Goal: Transaction & Acquisition: Obtain resource

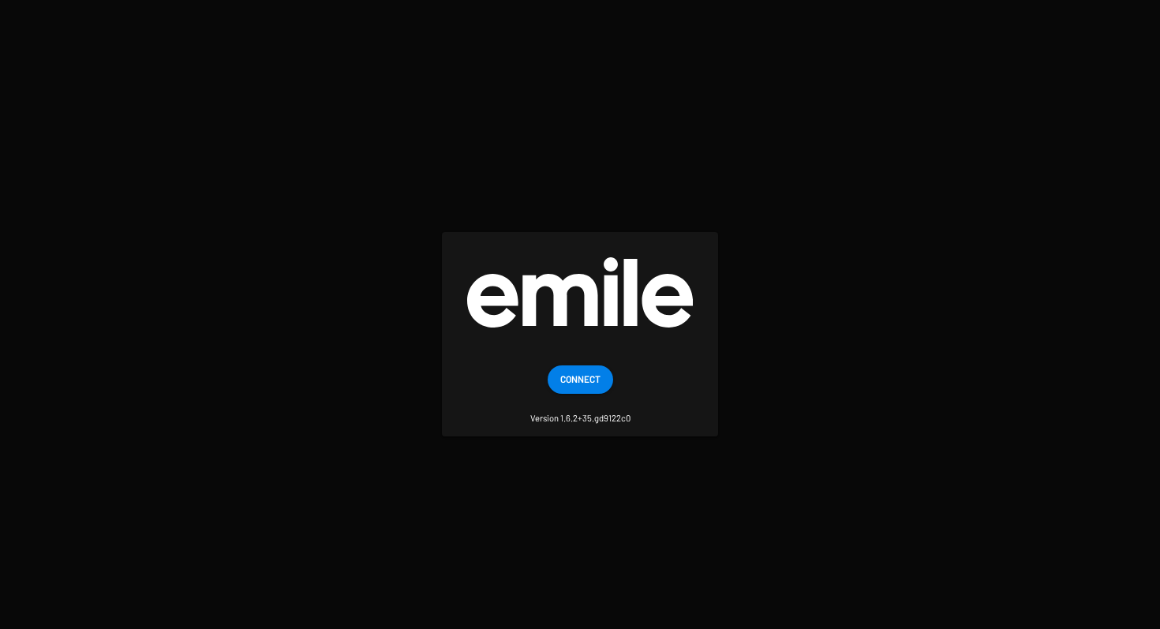
click at [586, 372] on span "Connect" at bounding box center [580, 379] width 40 height 28
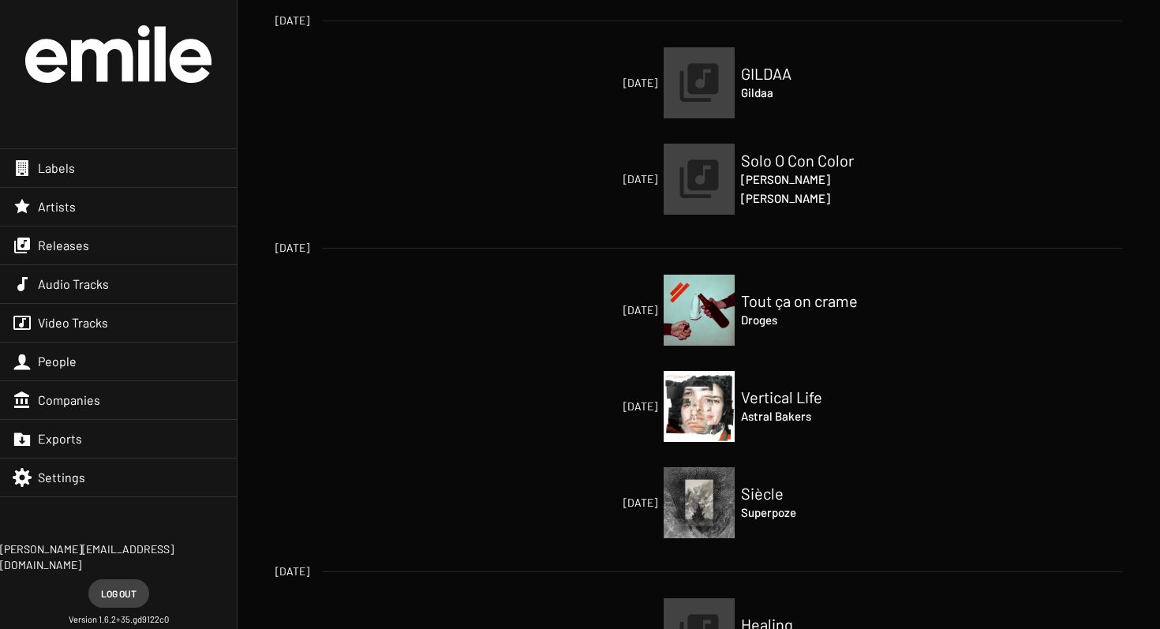
click at [51, 448] on div "Exports" at bounding box center [118, 439] width 237 height 38
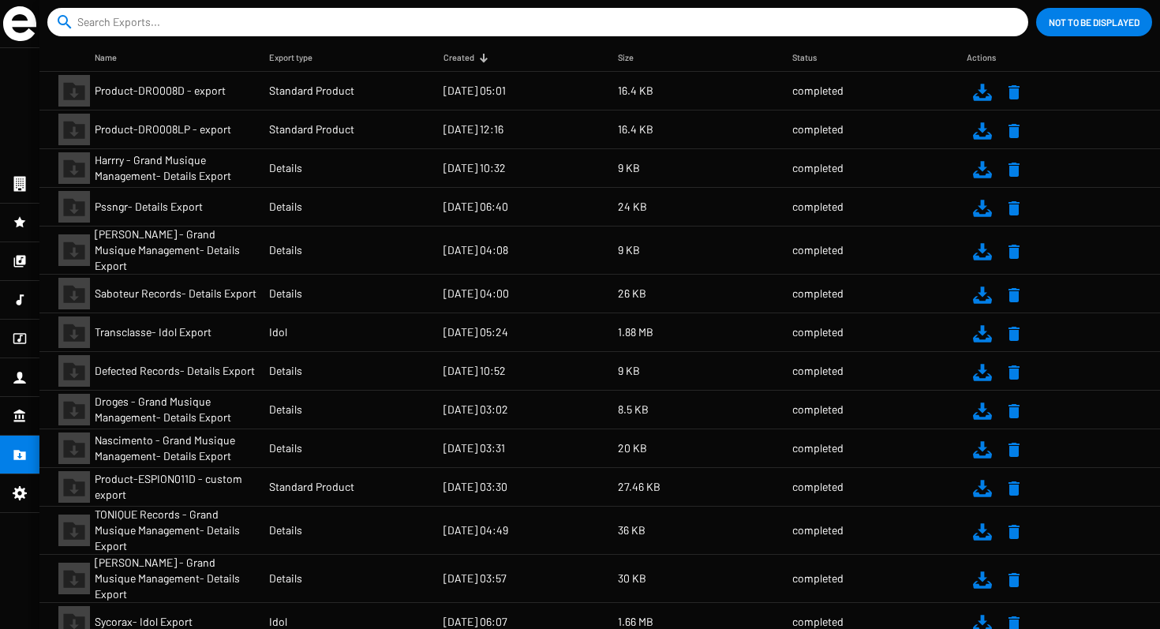
click at [1015, 97] on mat-icon at bounding box center [1014, 92] width 19 height 19
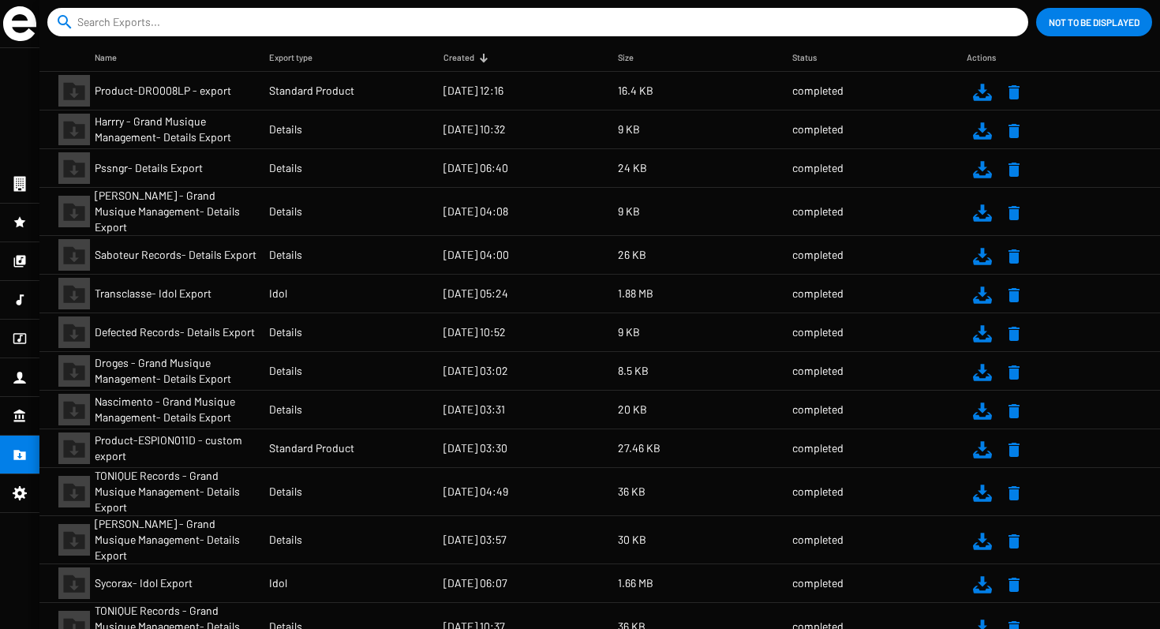
click at [1006, 99] on mat-icon at bounding box center [1014, 92] width 19 height 19
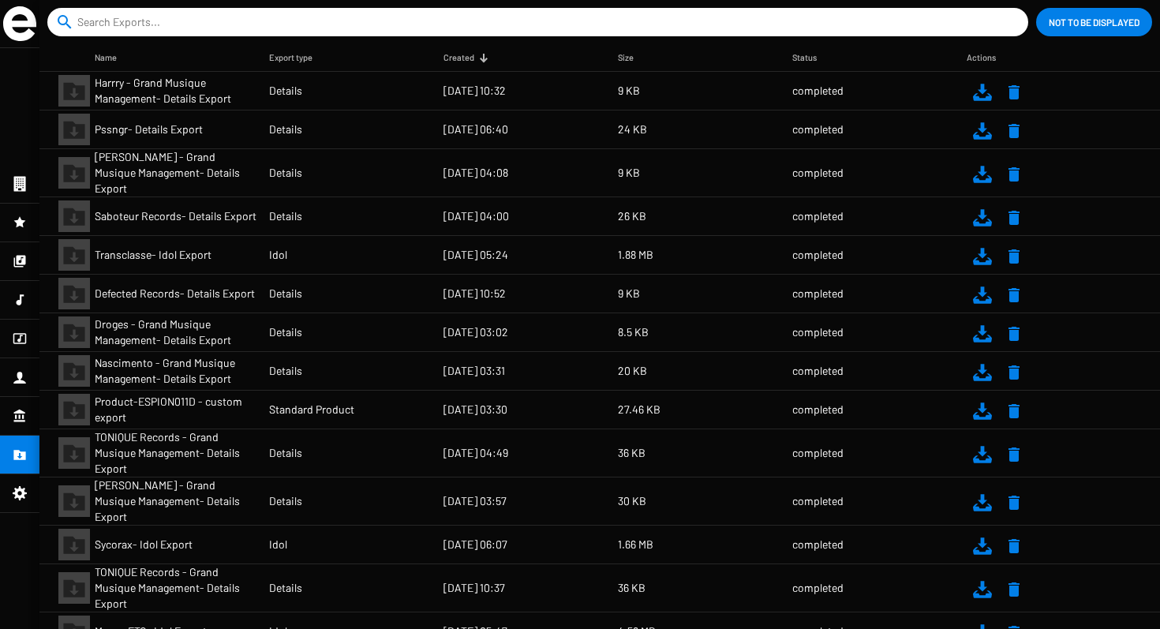
click at [1005, 88] on mat-icon at bounding box center [1014, 92] width 19 height 19
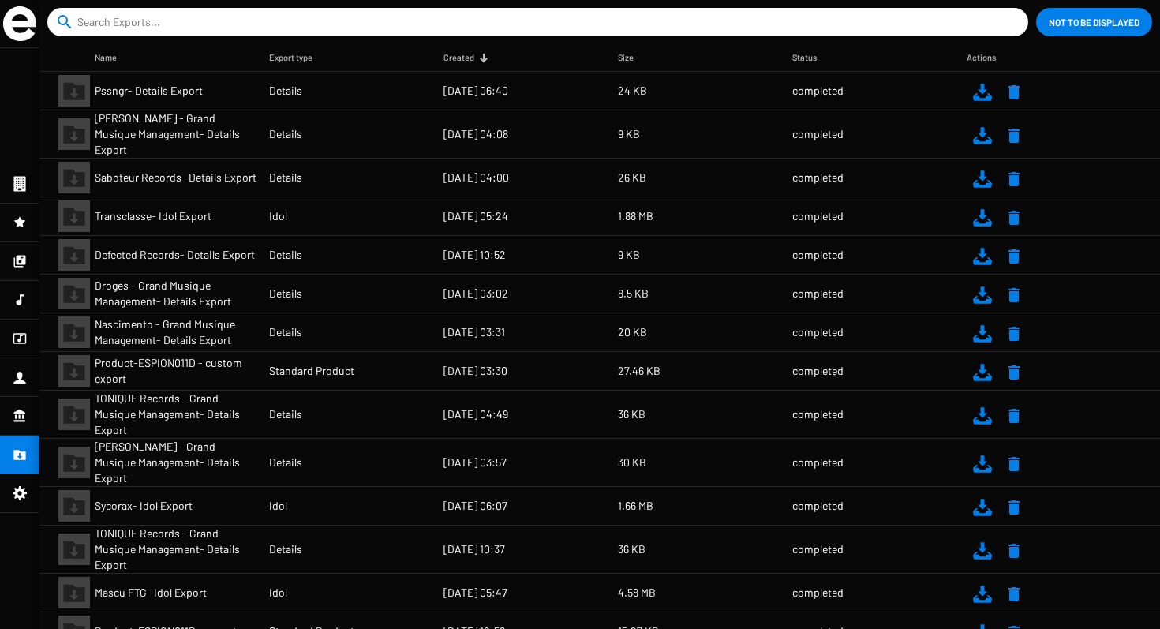
click at [1013, 98] on mat-icon at bounding box center [1014, 92] width 19 height 19
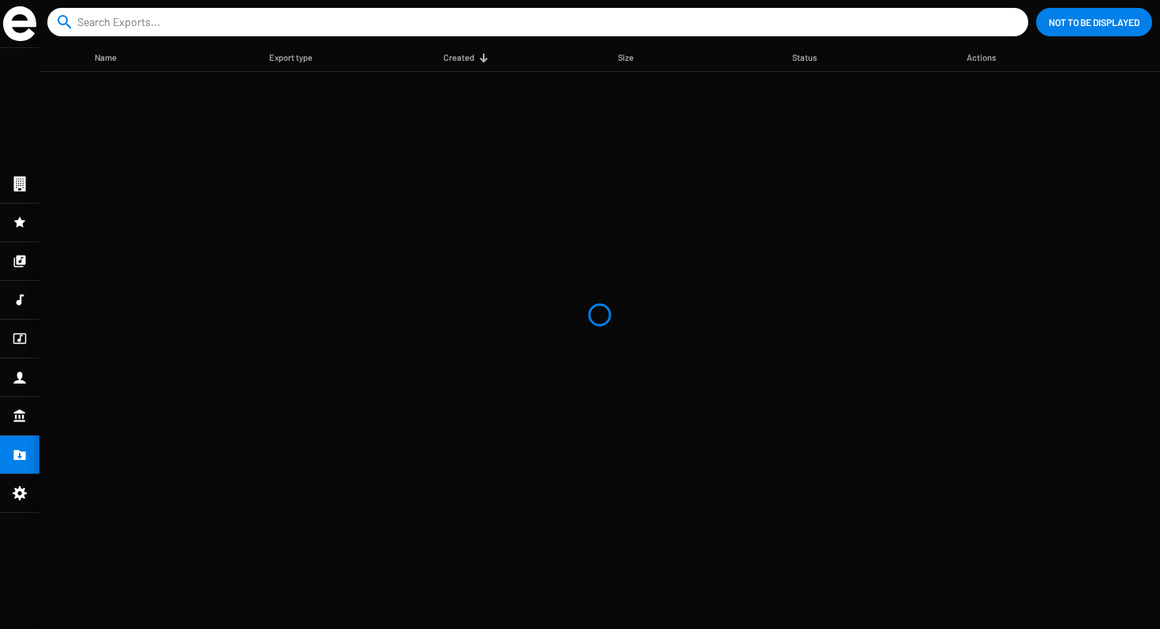
click at [650, 343] on mat-table "Name Export type Created Size Status Actions" at bounding box center [599, 336] width 1121 height 585
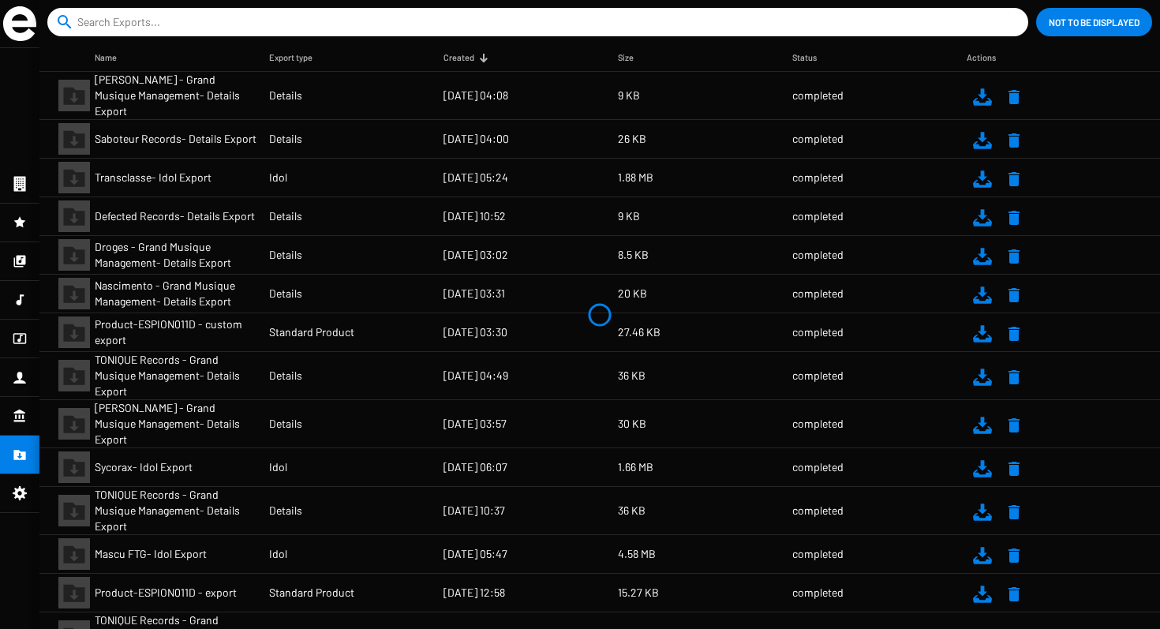
click at [536, 88] on mat-table "Name Export type Created Size Status Actions [PERSON_NAME] - Grand Musique Mana…" at bounding box center [599, 336] width 1121 height 585
click at [27, 216] on div at bounding box center [19, 223] width 39 height 38
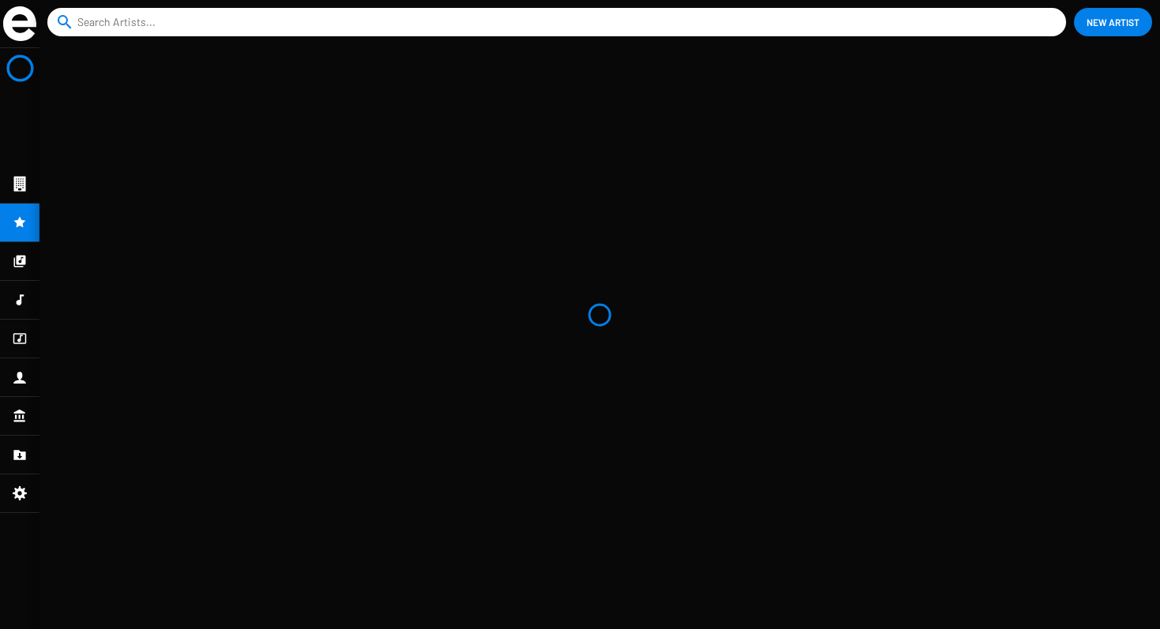
click at [20, 185] on icon at bounding box center [20, 183] width 12 height 15
click at [19, 270] on icon at bounding box center [20, 261] width 14 height 19
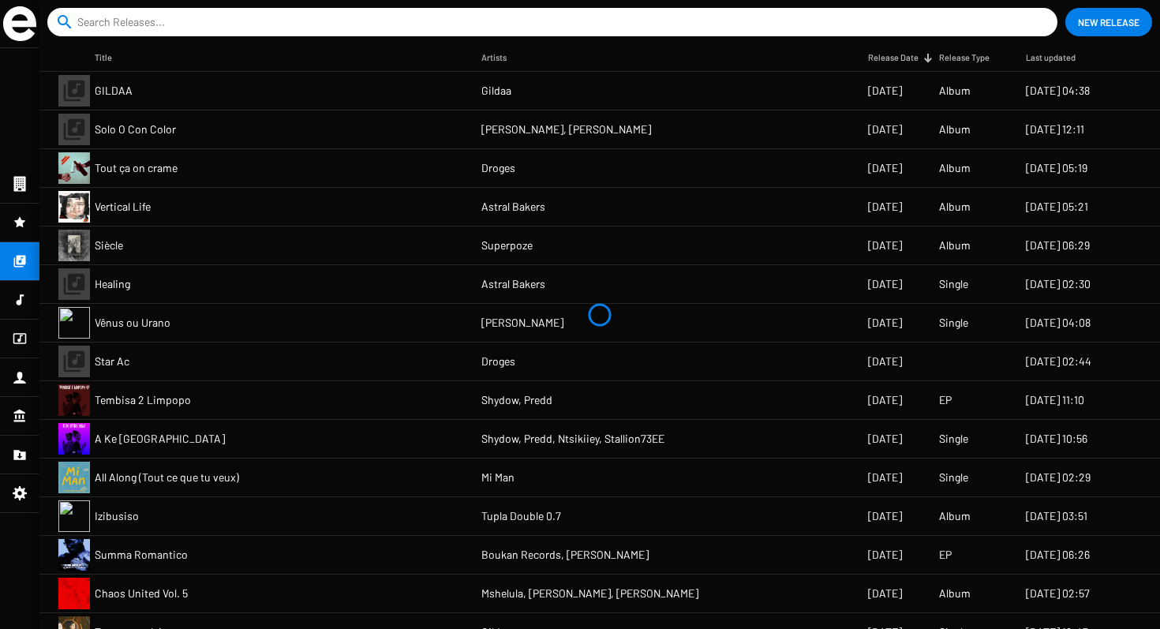
click at [163, 125] on span "Solo O Con Color" at bounding box center [135, 130] width 81 height 16
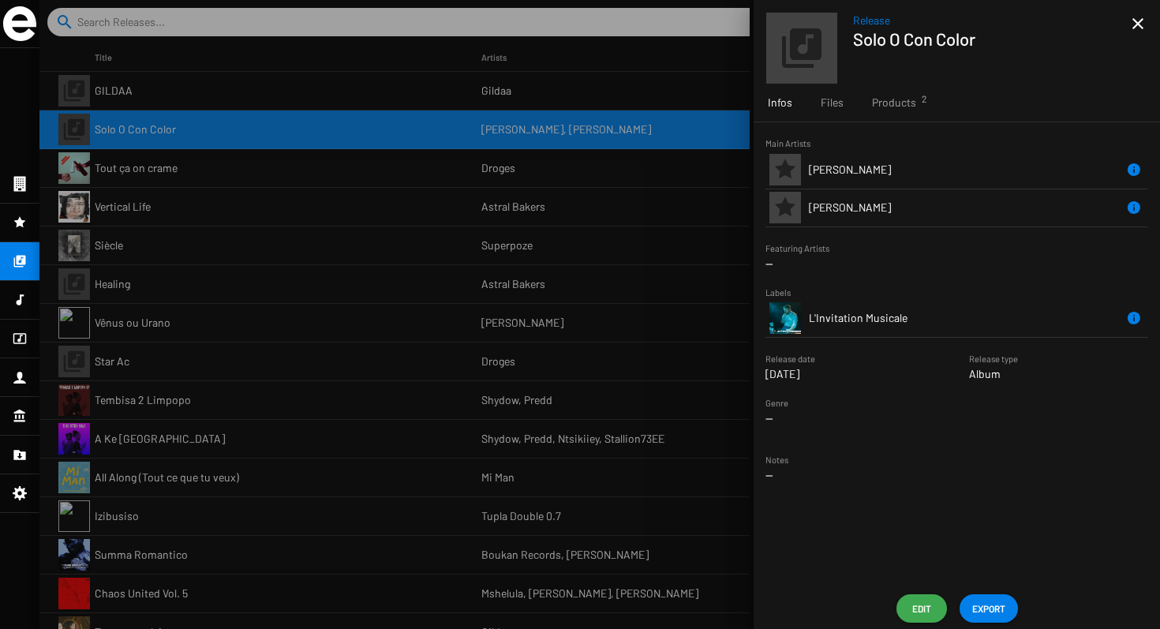
click at [916, 609] on span "Edit" at bounding box center [921, 608] width 25 height 28
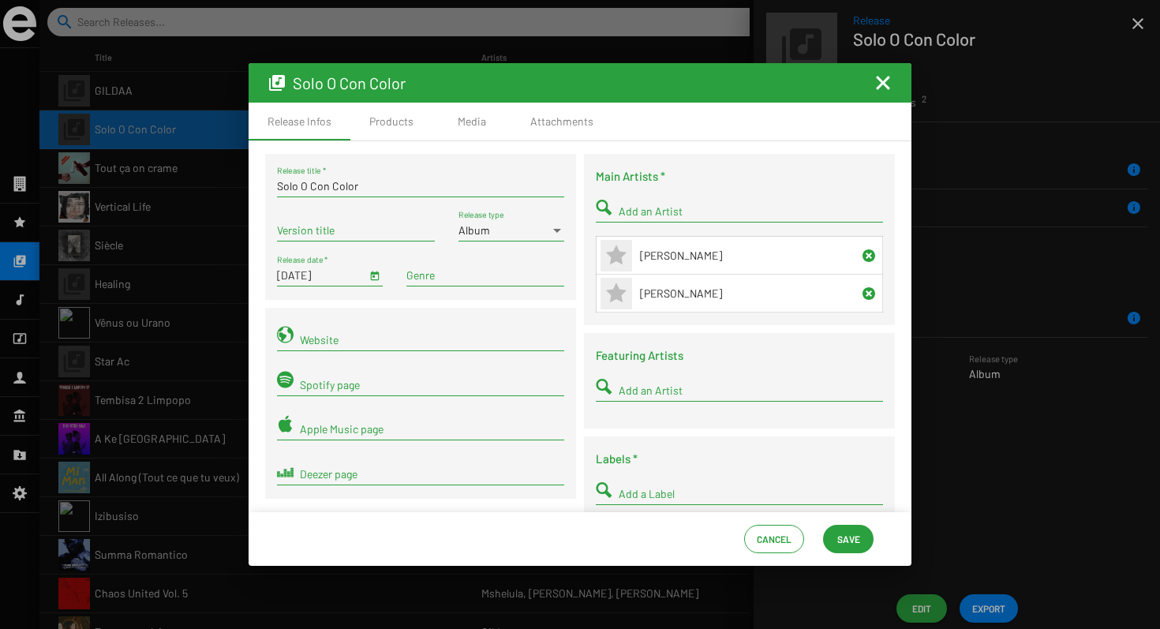
click at [882, 89] on mat-icon "Fermer la fenêtre" at bounding box center [883, 82] width 19 height 19
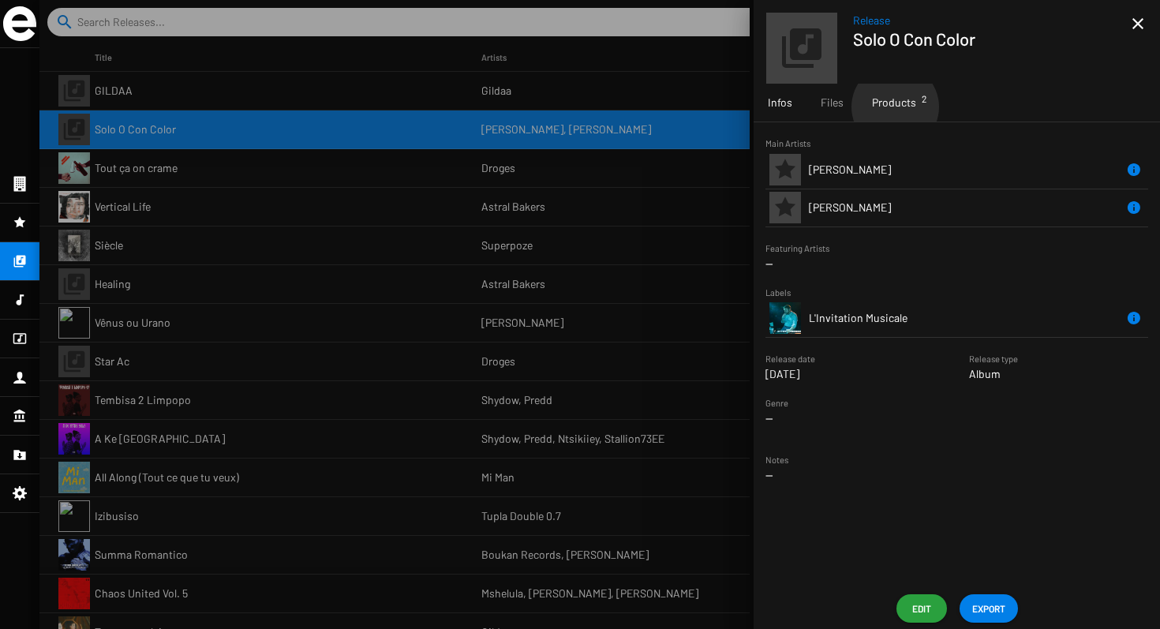
click at [894, 107] on span "Products 2" at bounding box center [894, 103] width 44 height 16
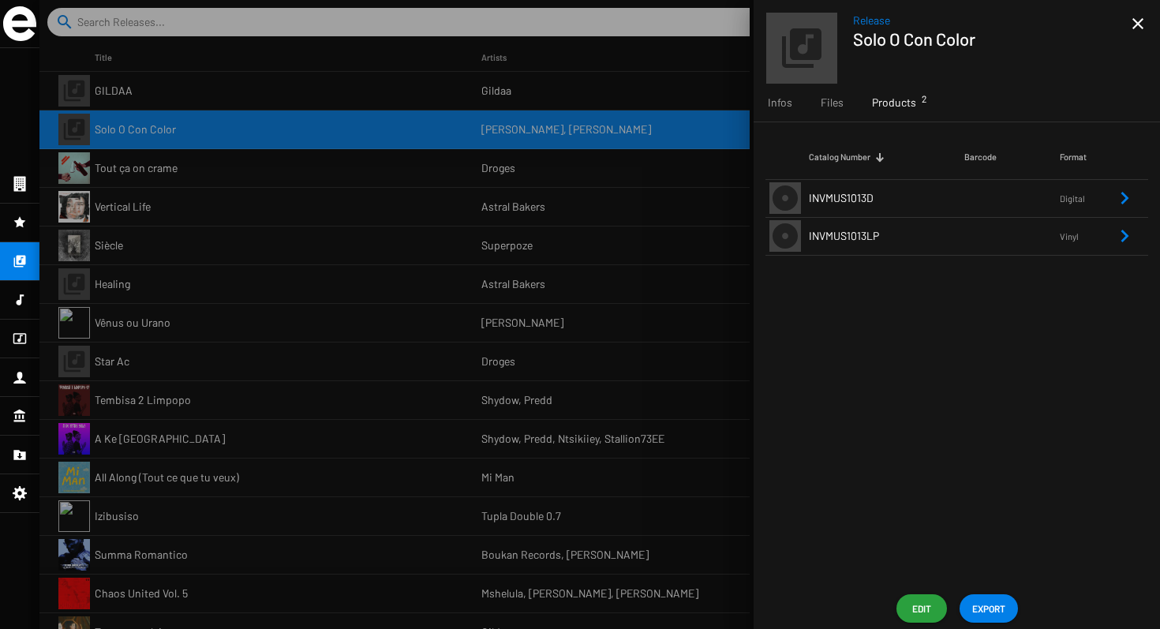
click at [857, 233] on span "INVMUS1013LP" at bounding box center [844, 235] width 70 height 13
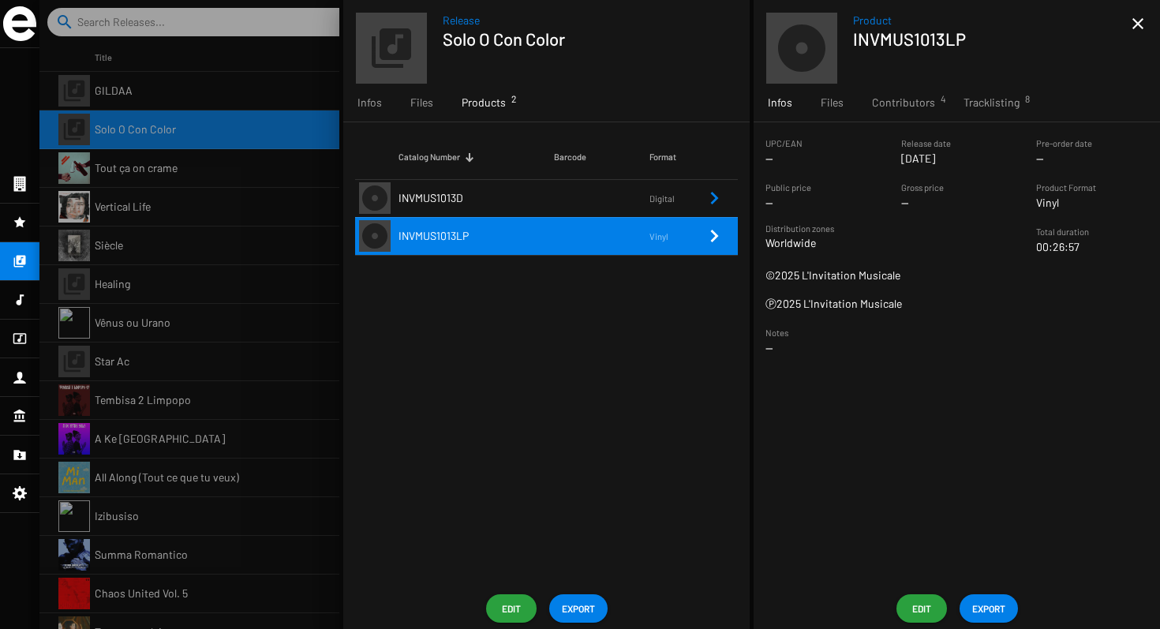
click at [977, 612] on span "EXPORT" at bounding box center [988, 608] width 33 height 28
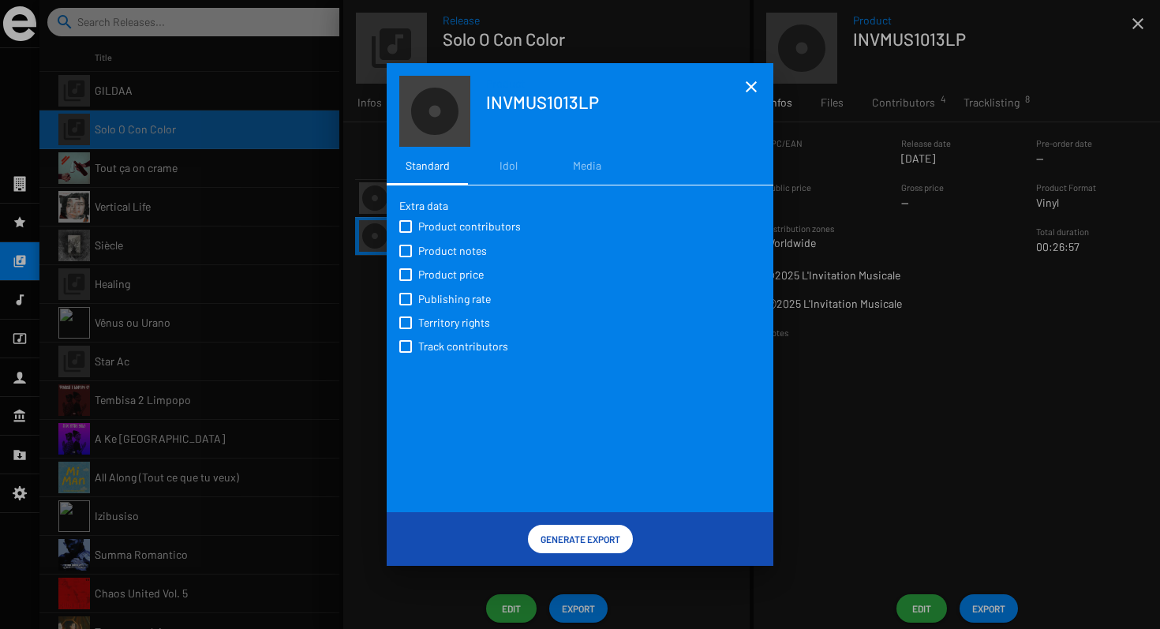
click at [461, 206] on div "Extra data Product contributors Product notes Product price Publishing rate Ter…" at bounding box center [580, 278] width 362 height 160
click at [448, 228] on span "Product contributors" at bounding box center [469, 227] width 103 height 16
click at [406, 233] on input "Product contributors" at bounding box center [405, 233] width 1 height 1
checkbox input "true"
click at [438, 250] on span "Product notes" at bounding box center [452, 251] width 69 height 16
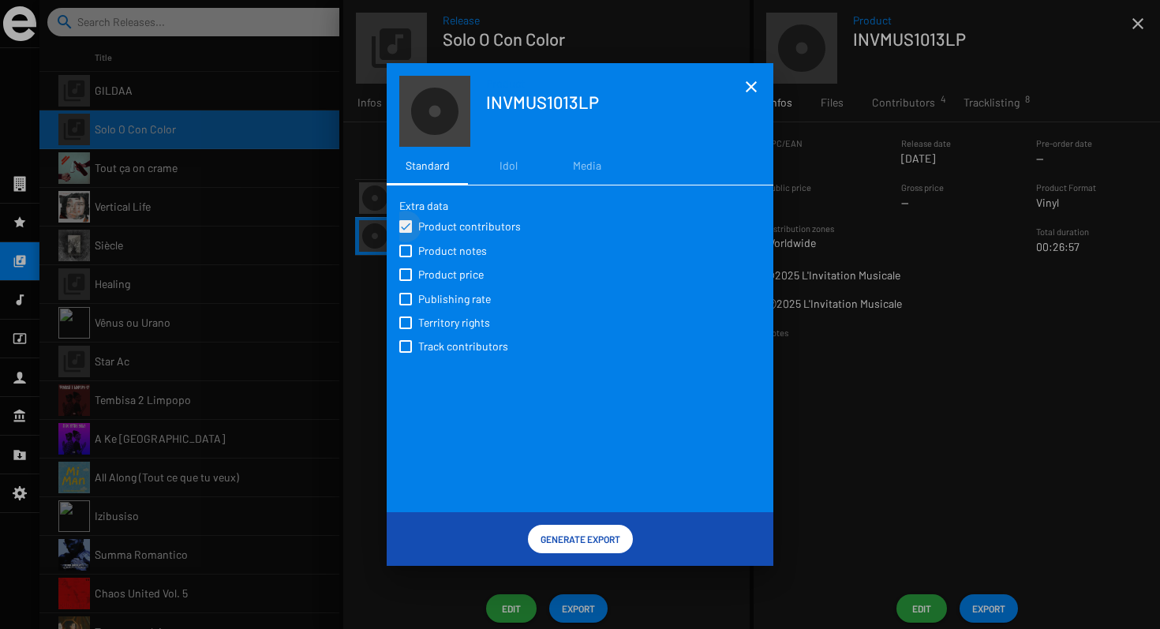
click at [406, 257] on input "Product notes" at bounding box center [405, 257] width 1 height 1
checkbox input "true"
click at [438, 278] on span "Product price" at bounding box center [451, 275] width 66 height 16
click at [406, 281] on input "Product price" at bounding box center [405, 281] width 1 height 1
checkbox input "true"
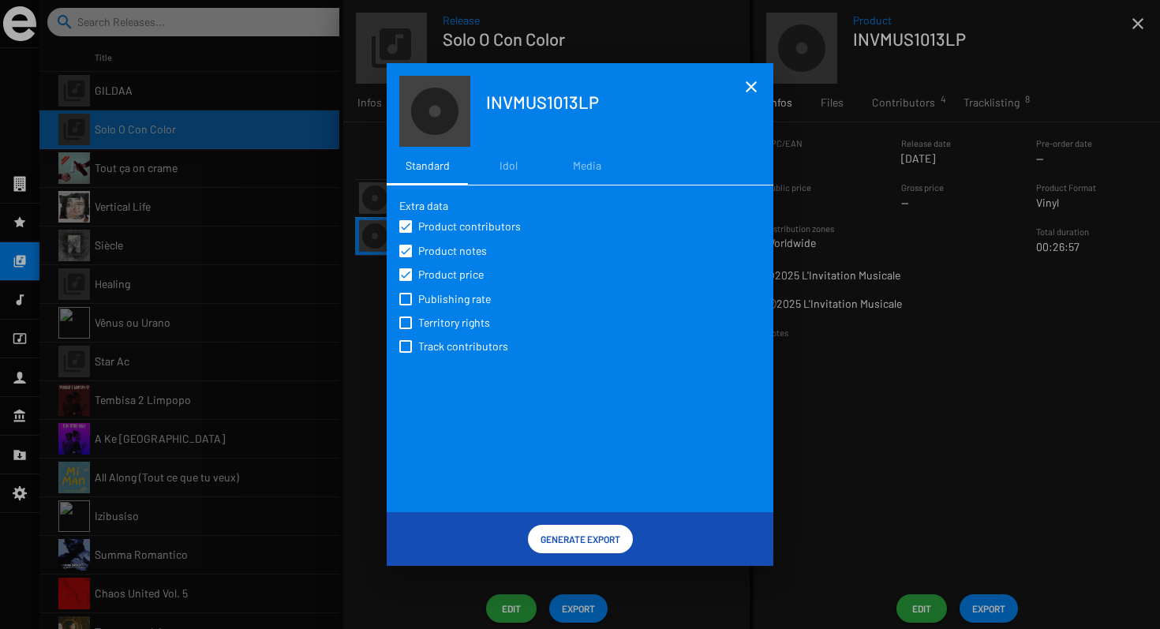
click at [433, 298] on span "Publishing rate" at bounding box center [454, 299] width 73 height 16
click at [406, 305] on input "Publishing rate" at bounding box center [405, 305] width 1 height 1
checkbox input "true"
click at [433, 352] on span "Track contributors" at bounding box center [463, 347] width 90 height 16
click at [406, 353] on input "Track contributors" at bounding box center [405, 353] width 1 height 1
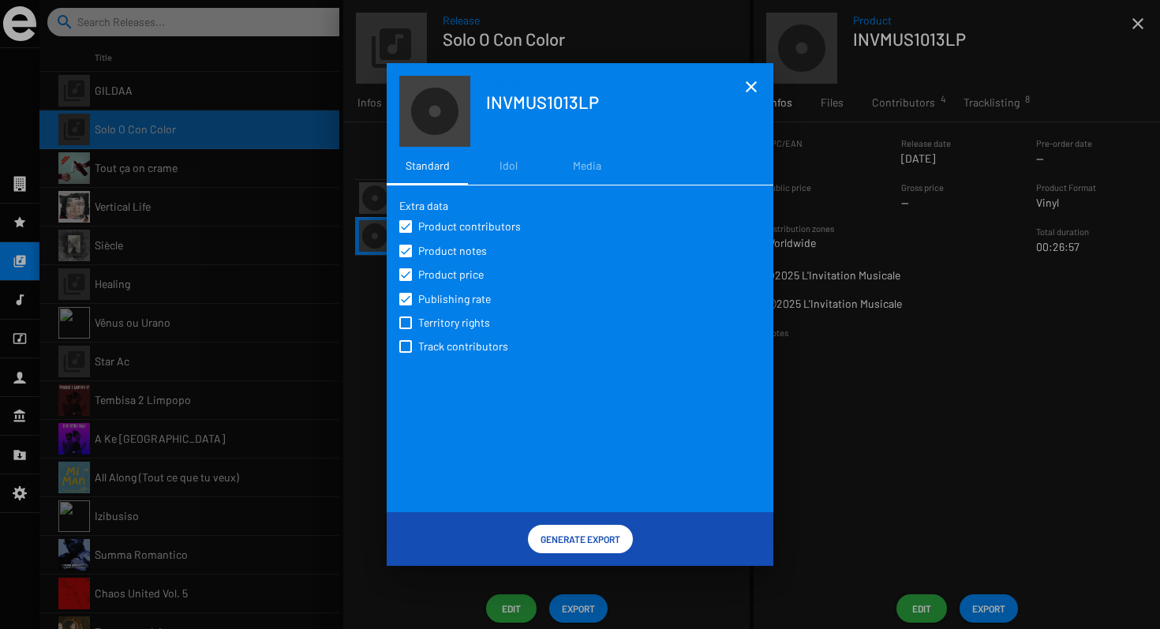
checkbox input "true"
click at [430, 329] on span "Territory rights" at bounding box center [454, 323] width 72 height 16
click at [406, 329] on input "Territory rights" at bounding box center [405, 329] width 1 height 1
checkbox input "true"
click at [430, 306] on span "Publishing rate" at bounding box center [454, 299] width 73 height 16
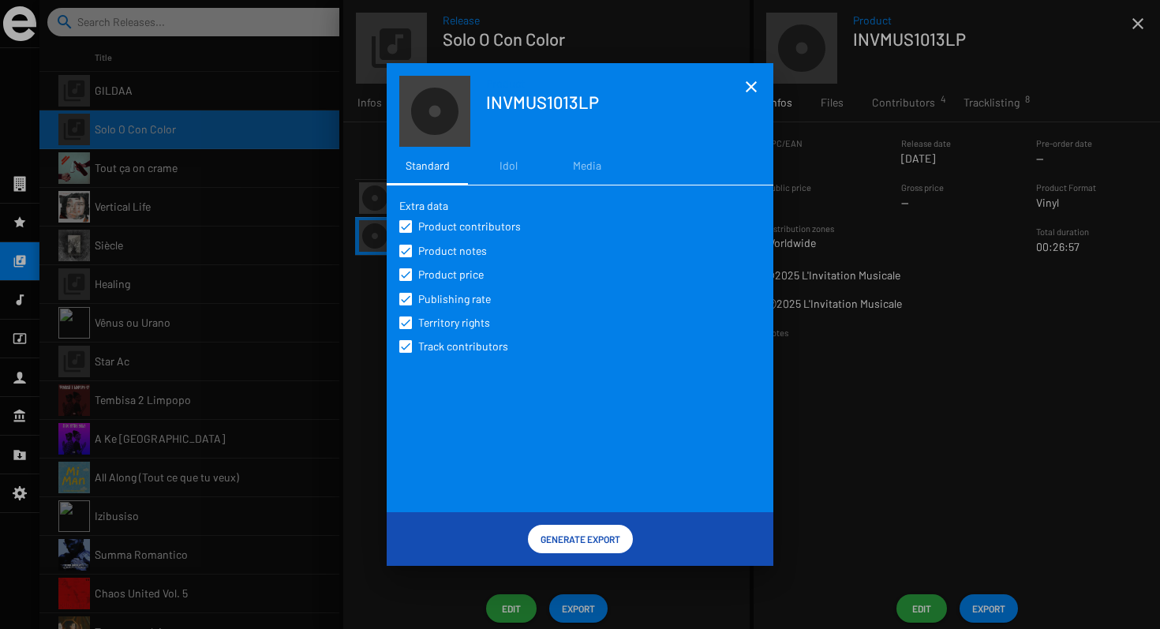
click at [406, 306] on input "Publishing rate" at bounding box center [405, 305] width 1 height 1
checkbox input "false"
click at [571, 538] on span "Generate Export" at bounding box center [581, 539] width 80 height 28
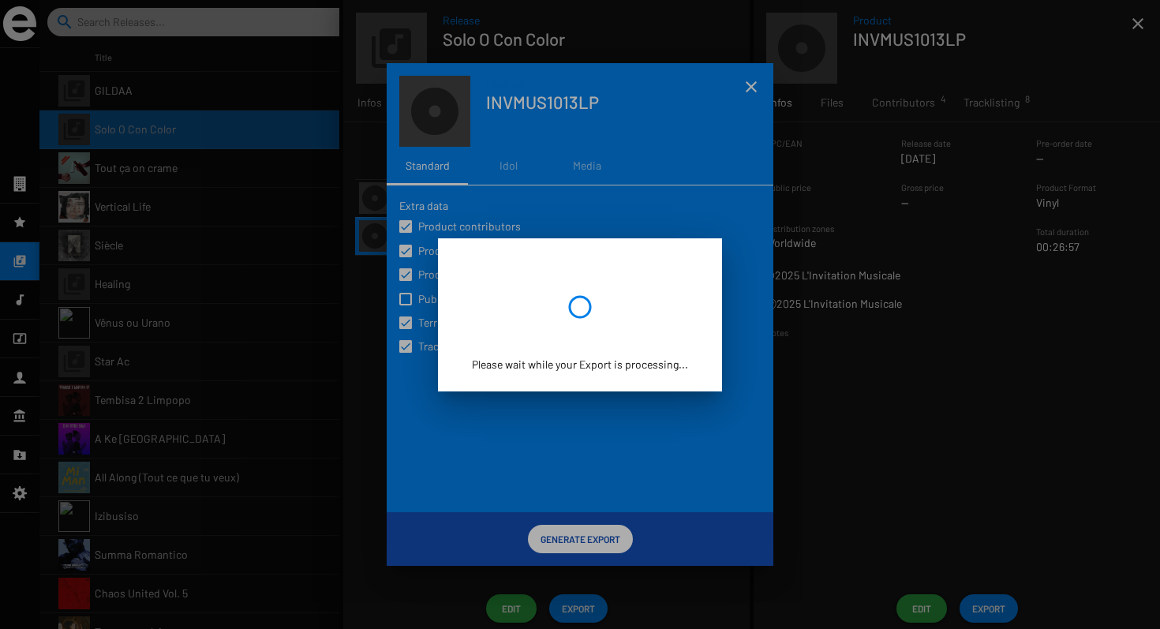
click at [578, 342] on div "Please wait while your Export is processing..." at bounding box center [580, 314] width 246 height 115
click at [578, 531] on div at bounding box center [580, 314] width 1160 height 629
click at [436, 264] on div at bounding box center [580, 314] width 1160 height 629
